Goal: Task Accomplishment & Management: Manage account settings

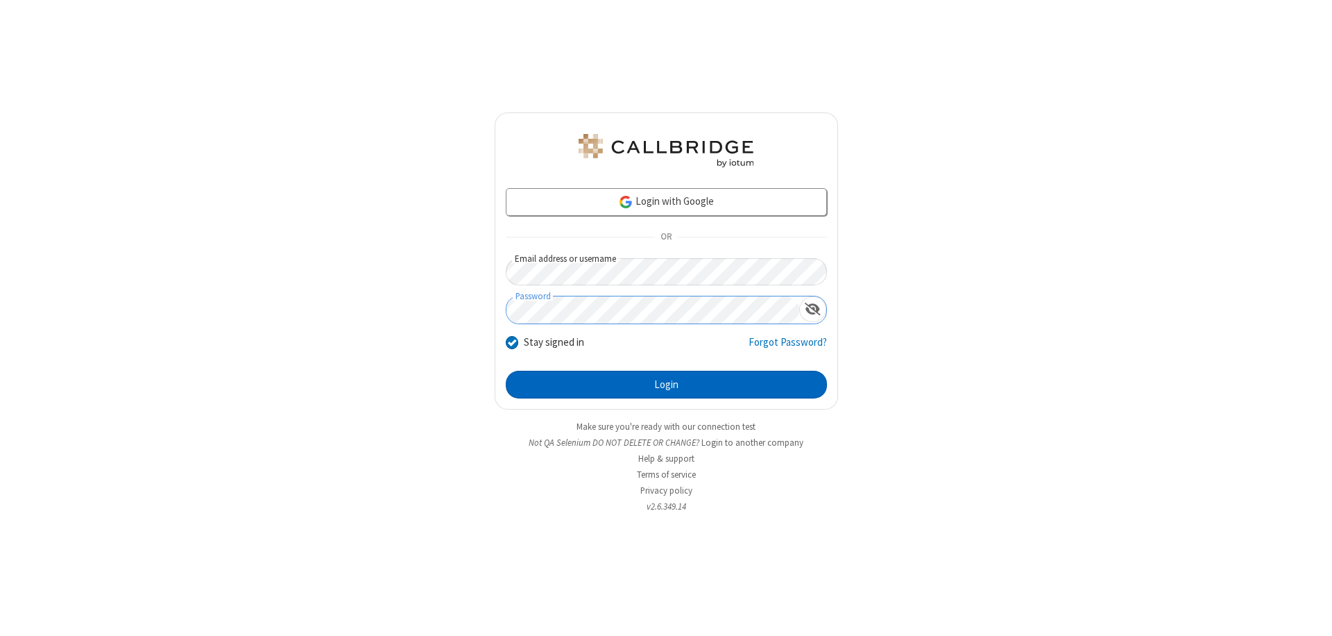
click at [666, 384] on button "Login" at bounding box center [666, 385] width 321 height 28
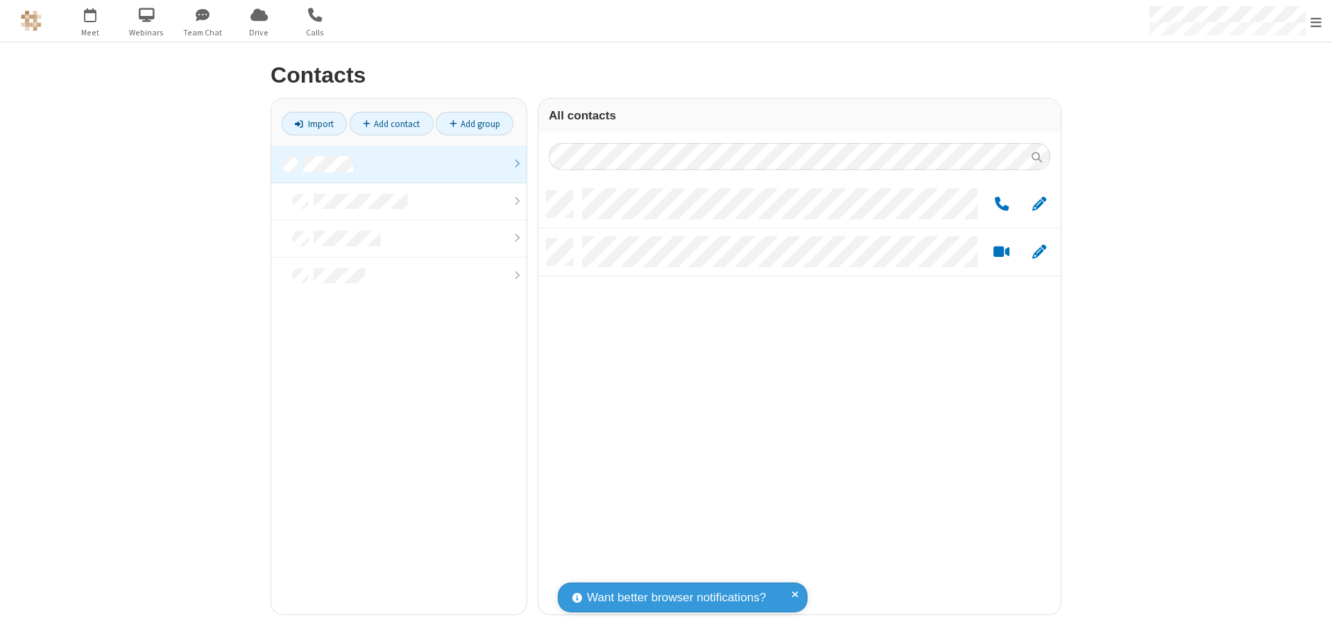
scroll to position [423, 512]
click at [399, 164] on link at bounding box center [398, 164] width 255 height 37
click at [1039, 203] on span "Edit" at bounding box center [1040, 204] width 14 height 17
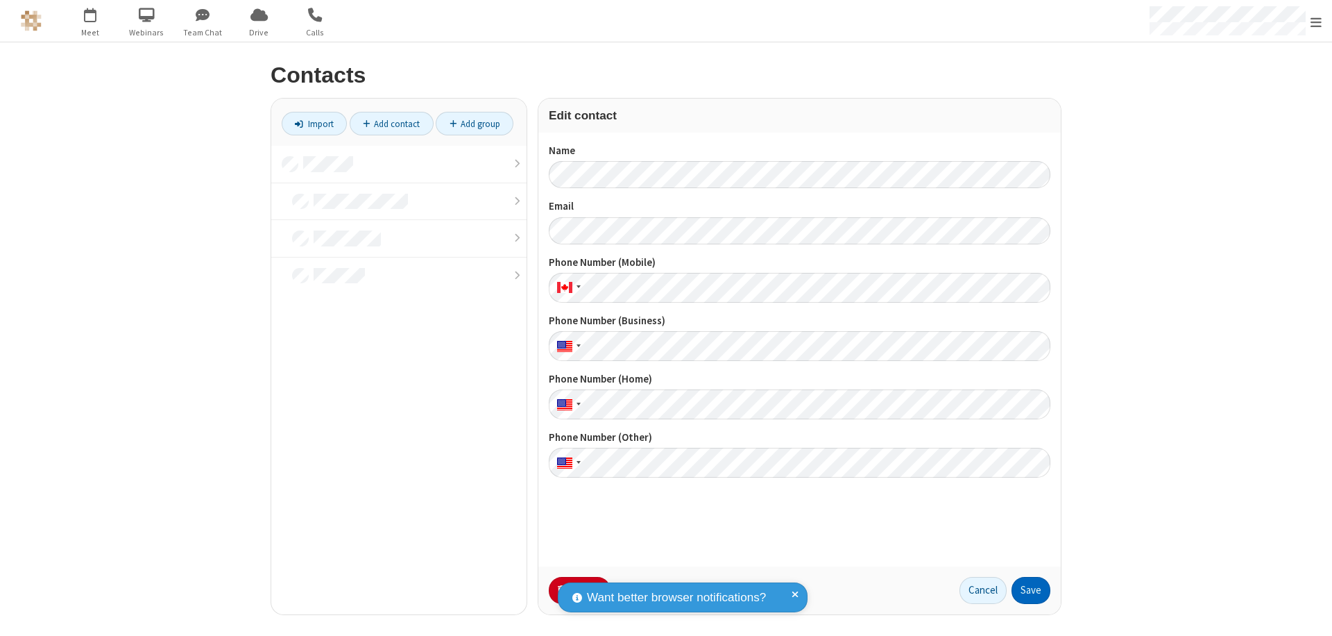
click at [1031, 590] on button "Save" at bounding box center [1031, 591] width 39 height 28
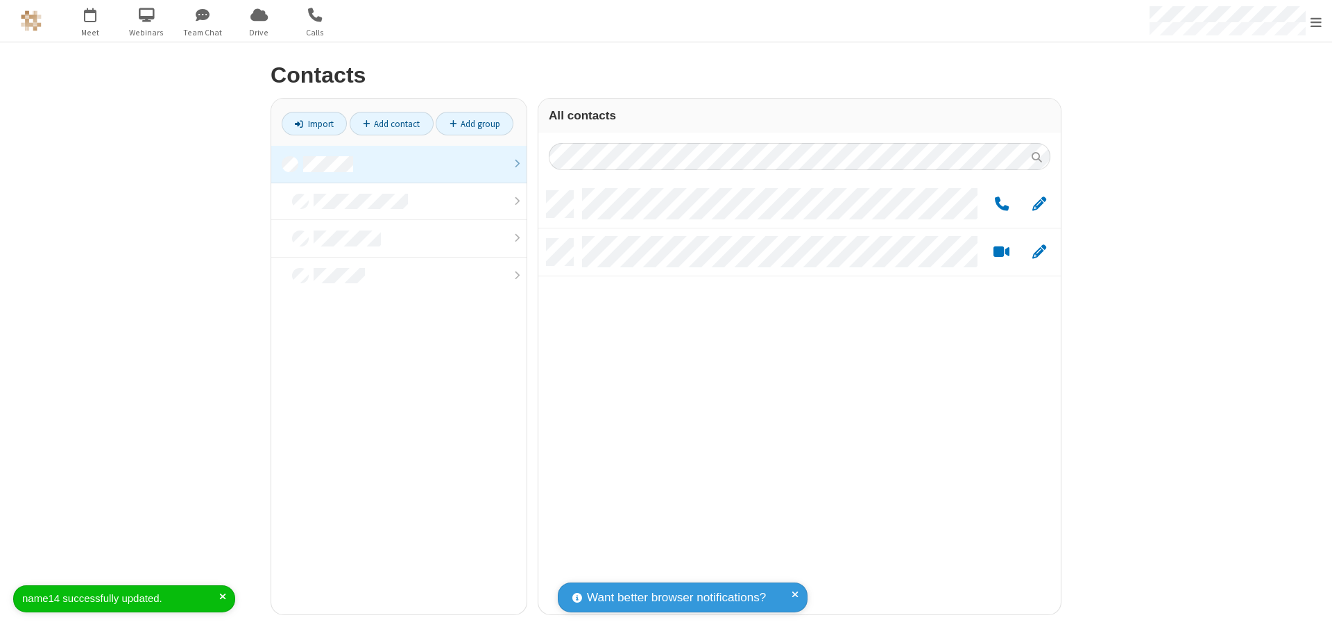
scroll to position [423, 512]
